Goal: Find specific page/section: Find specific page/section

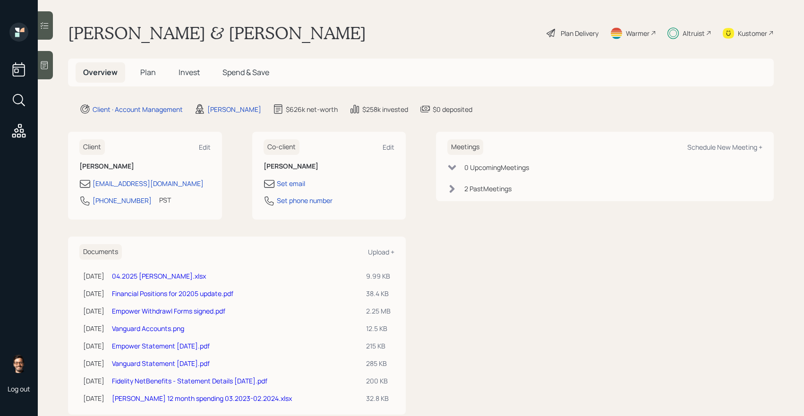
click at [187, 75] on span "Invest" at bounding box center [189, 72] width 21 height 10
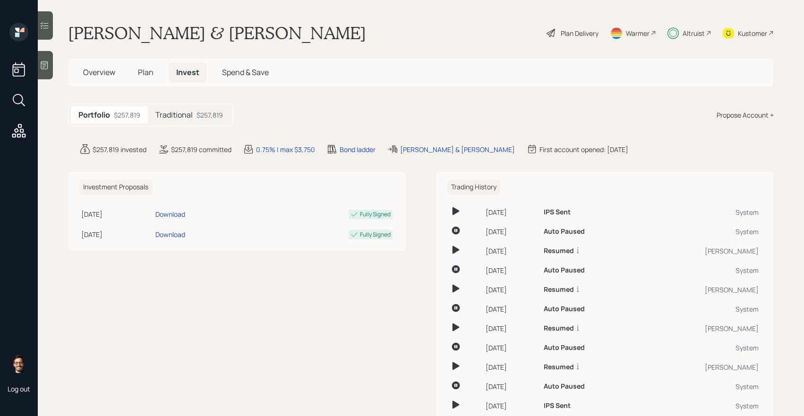
click at [191, 120] on h5 "Traditional" at bounding box center [173, 115] width 37 height 9
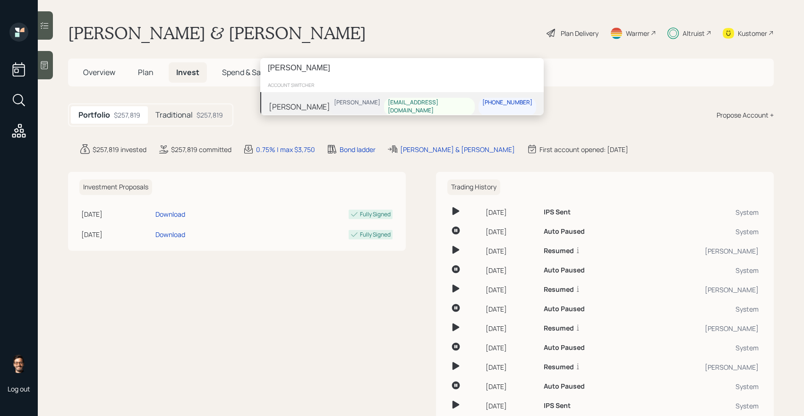
type input "[PERSON_NAME]"
click at [350, 104] on div "[PERSON_NAME] Schaefer [EMAIL_ADDRESS][DOMAIN_NAME] [PHONE_NUMBER]" at bounding box center [401, 106] width 283 height 29
